Goal: Task Accomplishment & Management: Complete application form

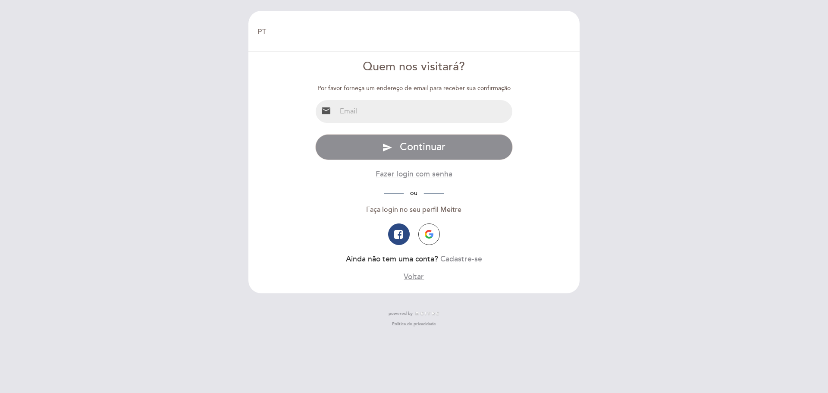
select select "pt"
click at [395, 116] on input "email" at bounding box center [424, 111] width 176 height 23
type input "[EMAIL_ADDRESS][DOMAIN_NAME]"
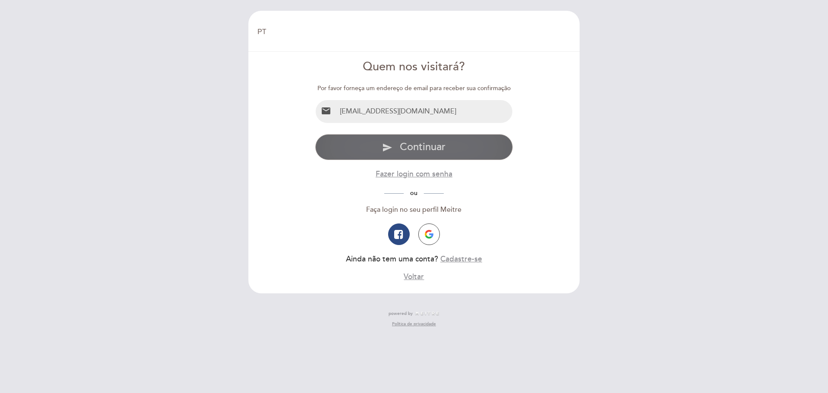
click at [416, 150] on span "Continuar" at bounding box center [423, 147] width 46 height 13
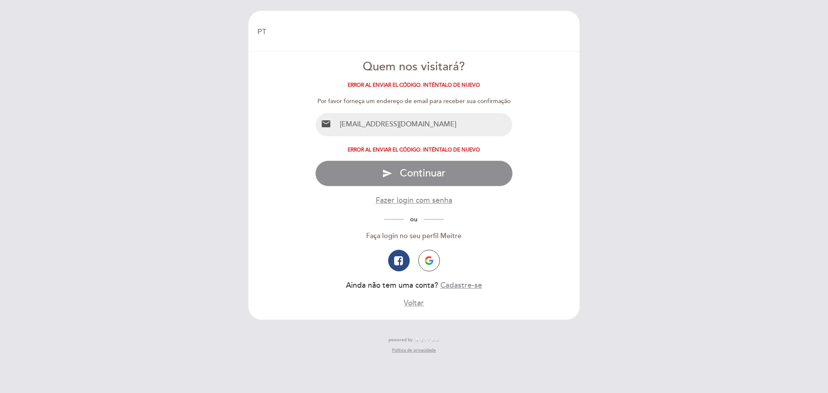
click at [434, 125] on input "[EMAIL_ADDRESS][DOMAIN_NAME]" at bounding box center [424, 124] width 176 height 23
click at [559, 150] on form "Quem nos visitará? Error al enviar el código. Inténtalo de nuevo Por favor forn…" at bounding box center [413, 184] width 319 height 250
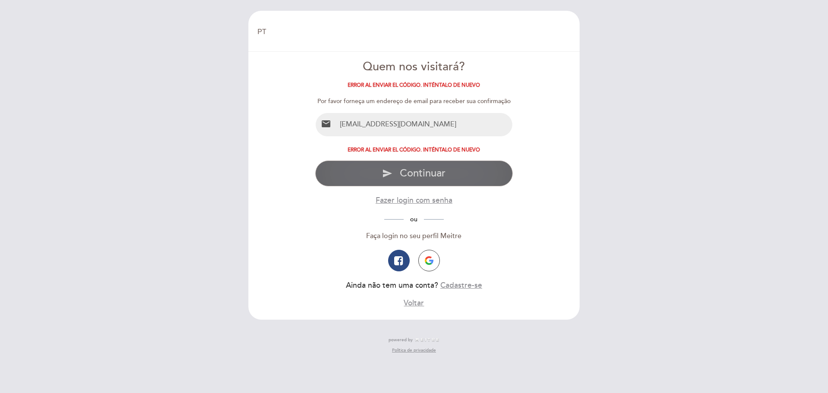
click at [401, 183] on button "send Continuar" at bounding box center [414, 173] width 198 height 26
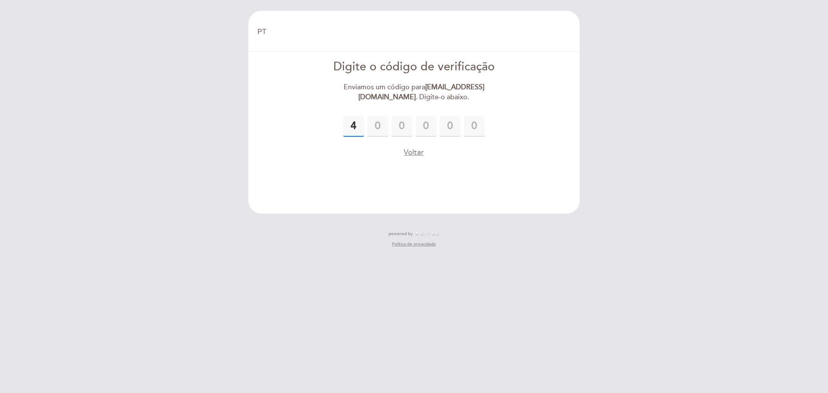
type input "4"
type input "8"
type input "9"
type input "5"
type input "6"
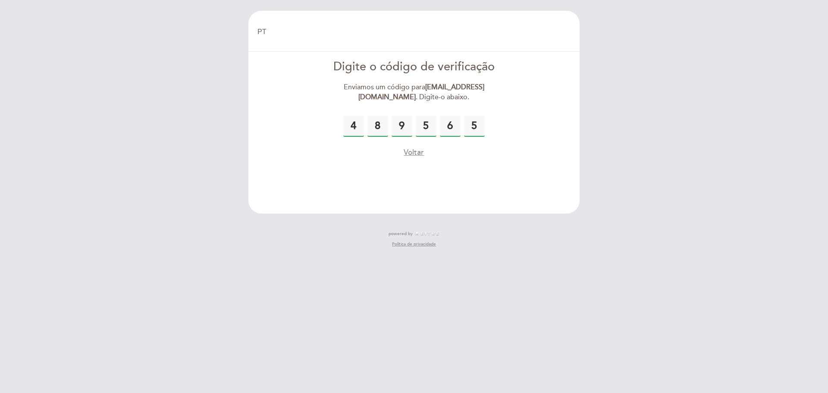
type input "5"
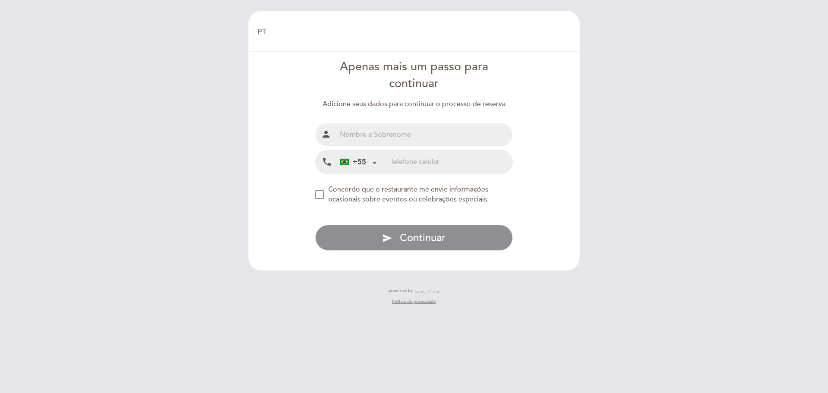
click at [465, 138] on input "text" at bounding box center [424, 134] width 176 height 23
type input "[PERSON_NAME] [PERSON_NAME]"
click at [422, 159] on input "tel" at bounding box center [451, 161] width 122 height 23
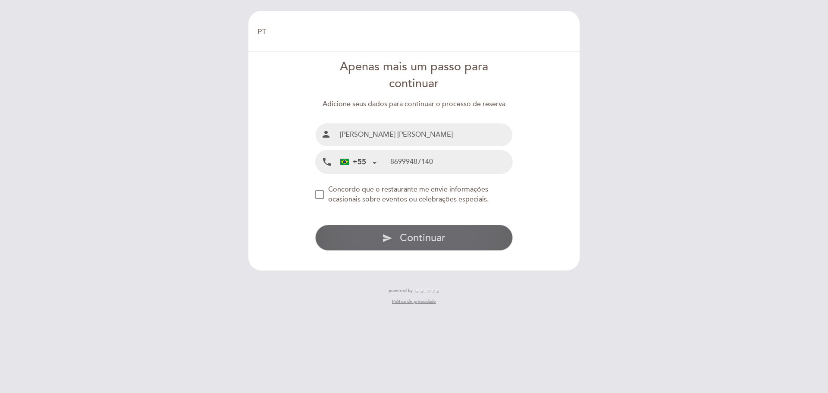
type input "86999487140"
click at [426, 235] on span "Continuar" at bounding box center [423, 237] width 46 height 13
